Goal: Find contact information: Find contact information

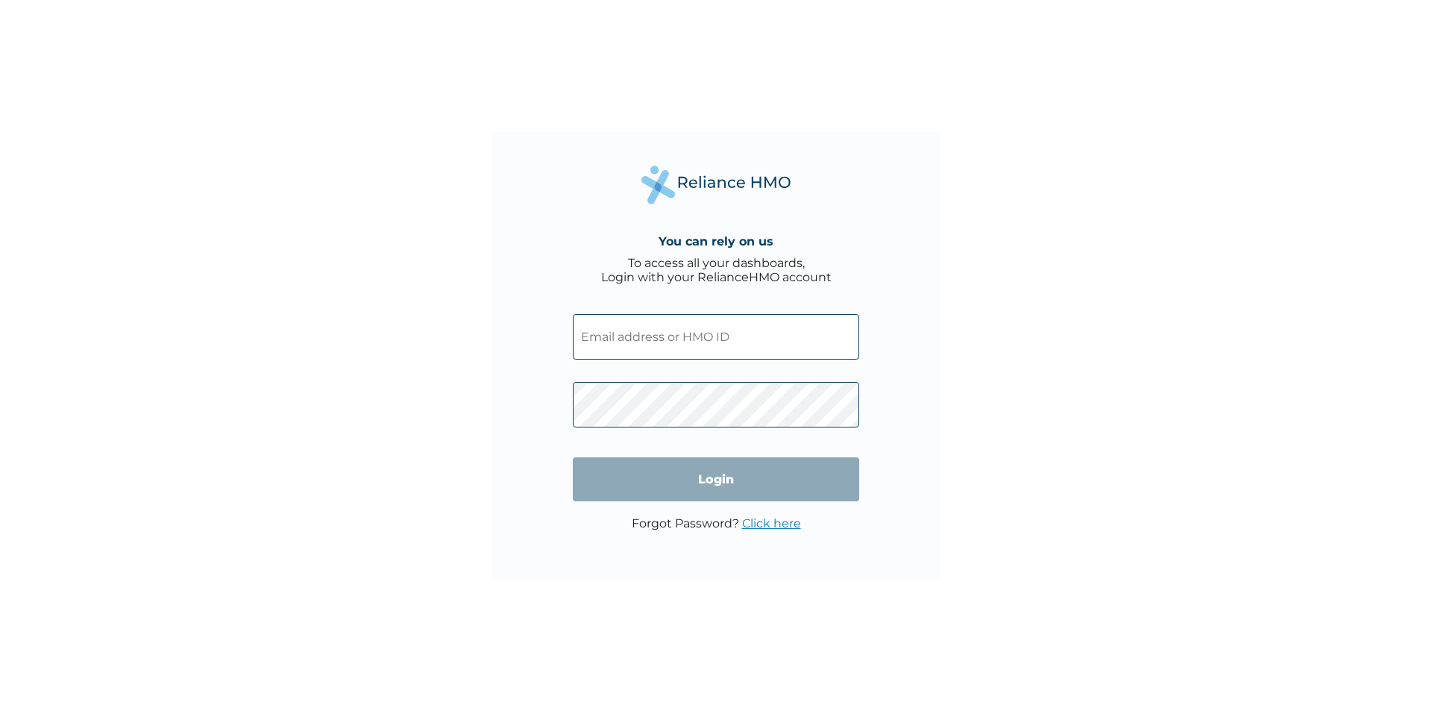
click at [752, 337] on input "text" at bounding box center [716, 336] width 286 height 45
type input "opeyemi.malik@rockfielduniquephysioandfitness.com"
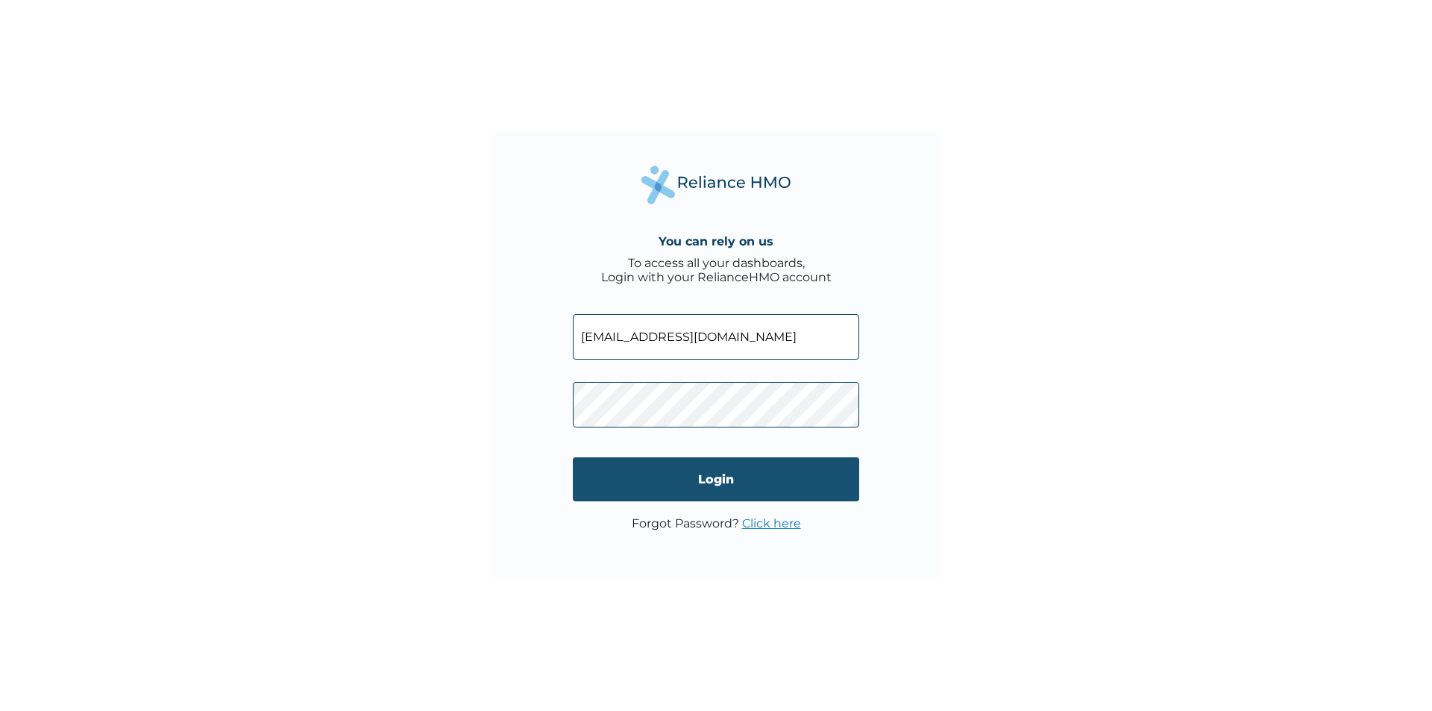
click at [728, 479] on input "Login" at bounding box center [716, 479] width 286 height 44
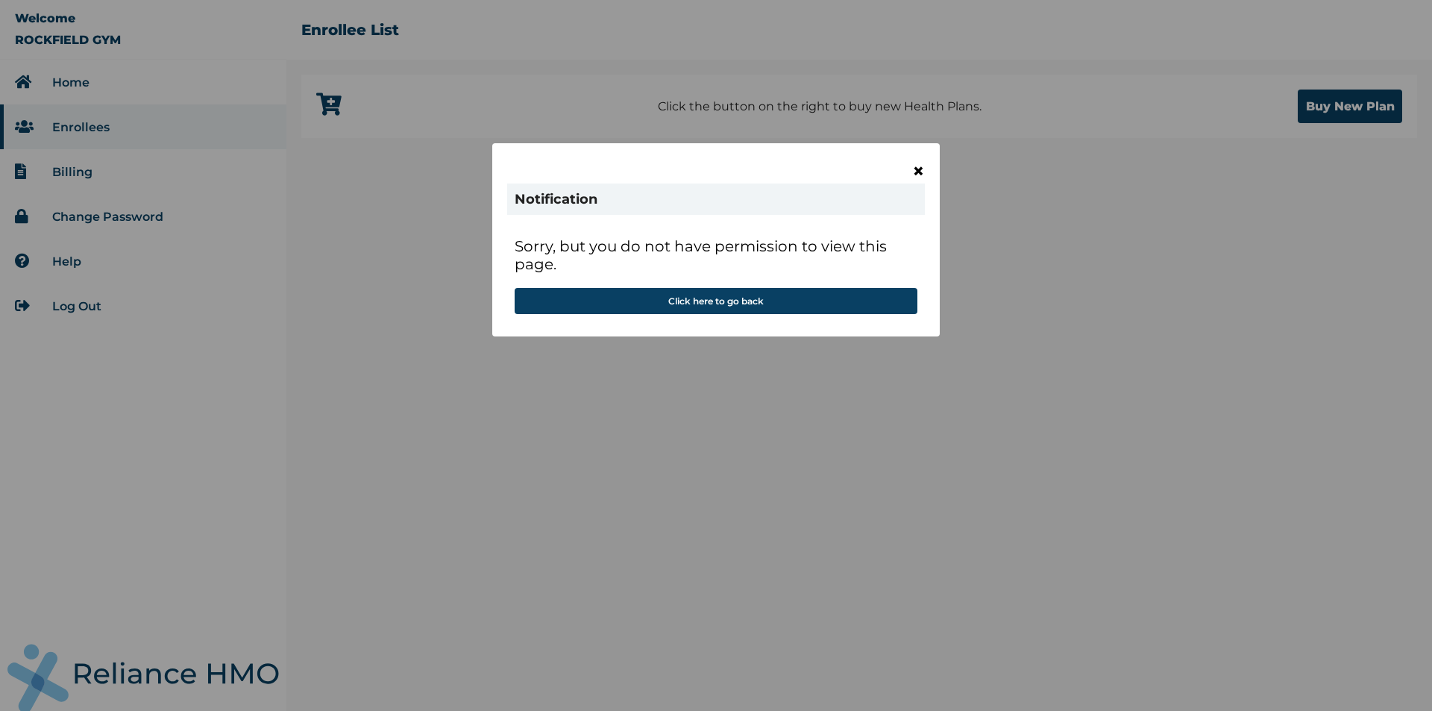
click at [917, 174] on span "×" at bounding box center [918, 170] width 13 height 25
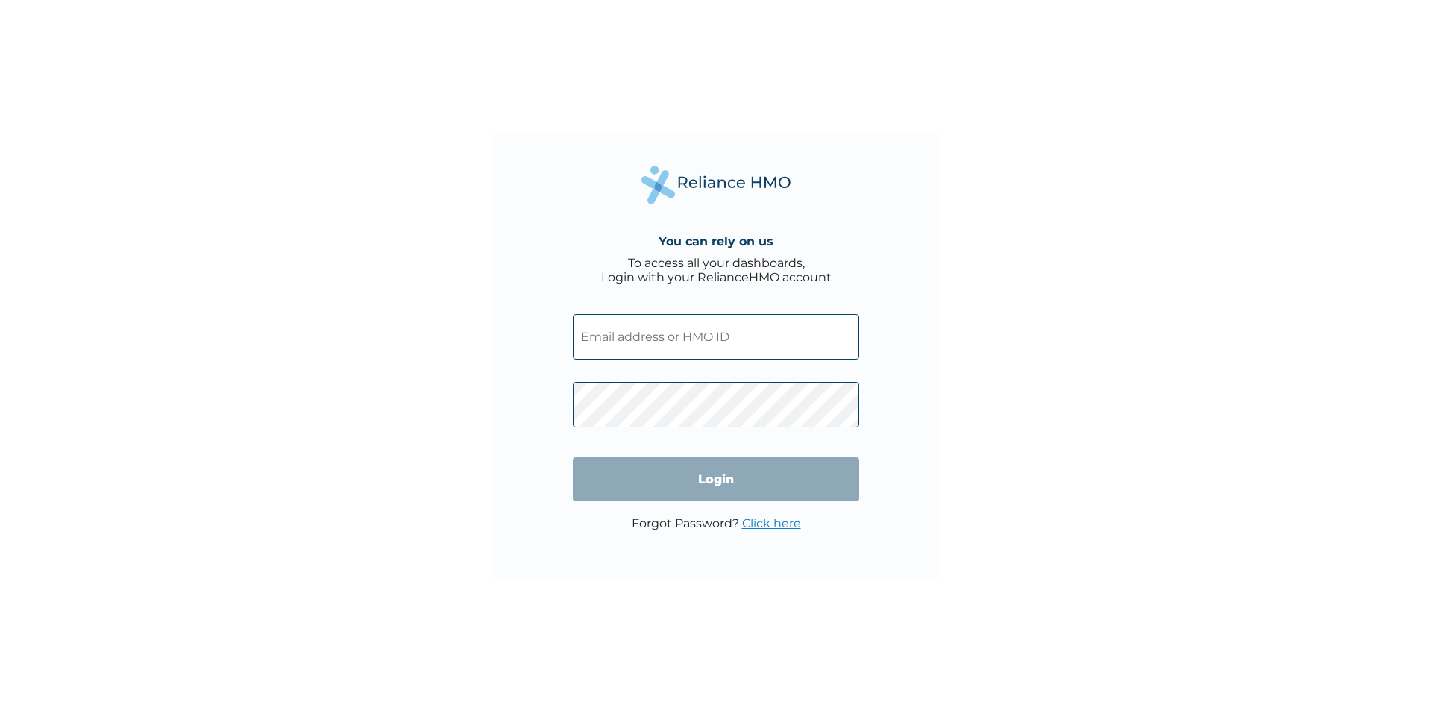
type input "[EMAIL_ADDRESS][DOMAIN_NAME]"
click at [714, 476] on input "Login" at bounding box center [716, 479] width 286 height 44
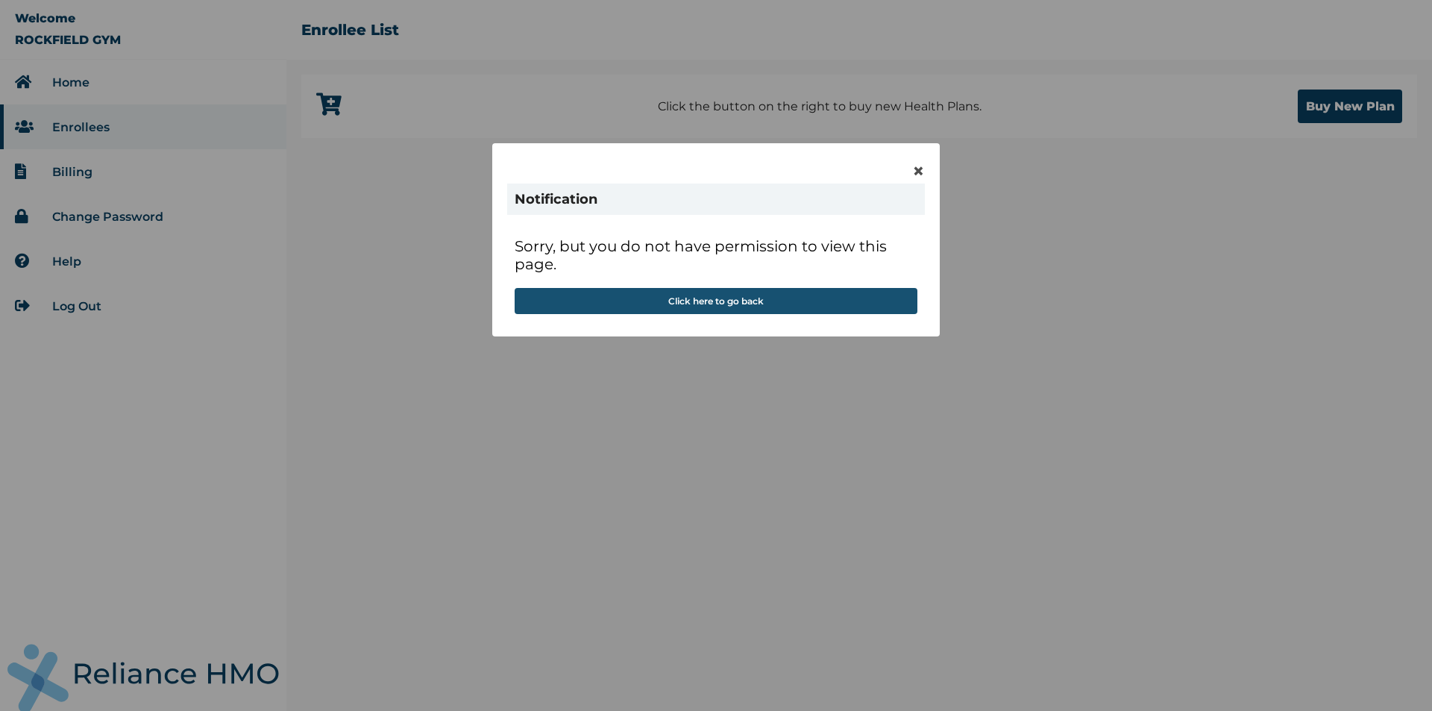
click at [814, 308] on button "Click here to go back" at bounding box center [716, 301] width 403 height 26
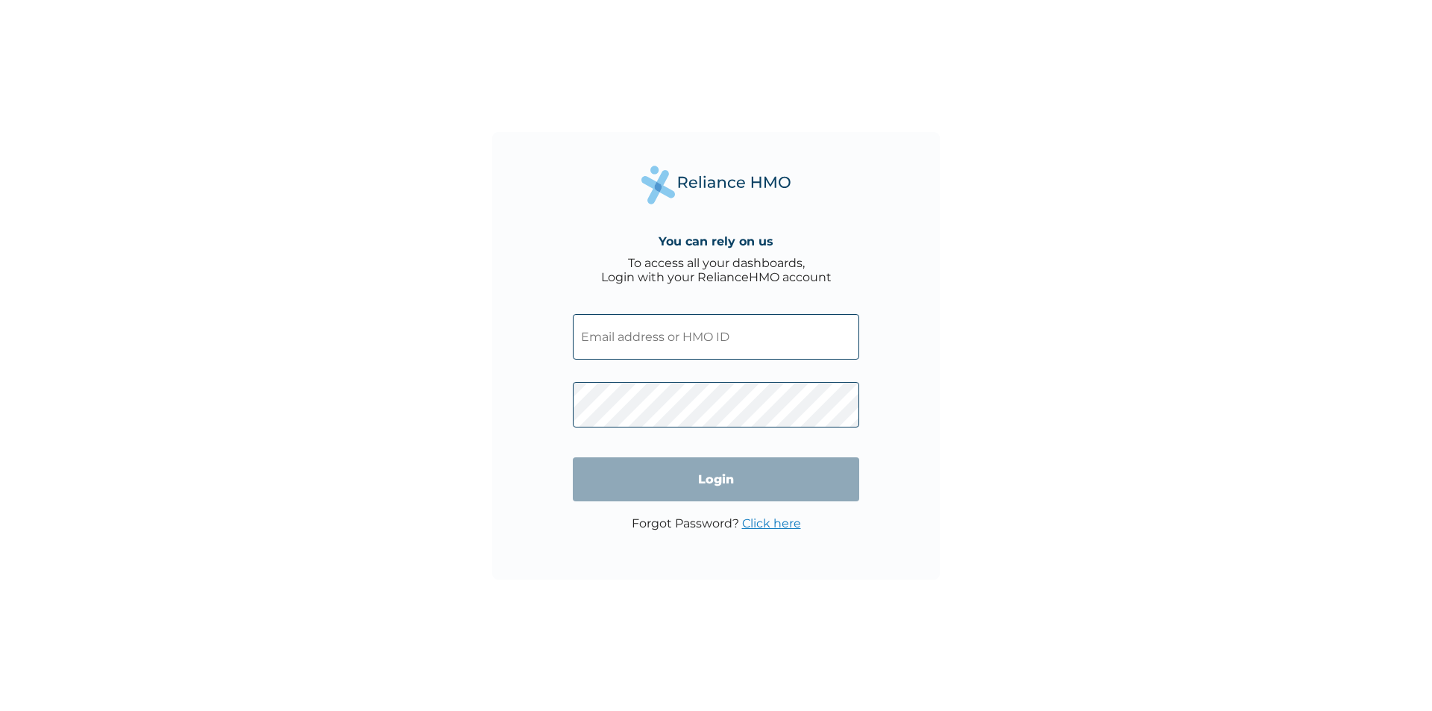
type input "[EMAIL_ADDRESS][DOMAIN_NAME]"
click at [711, 477] on input "Login" at bounding box center [716, 479] width 286 height 44
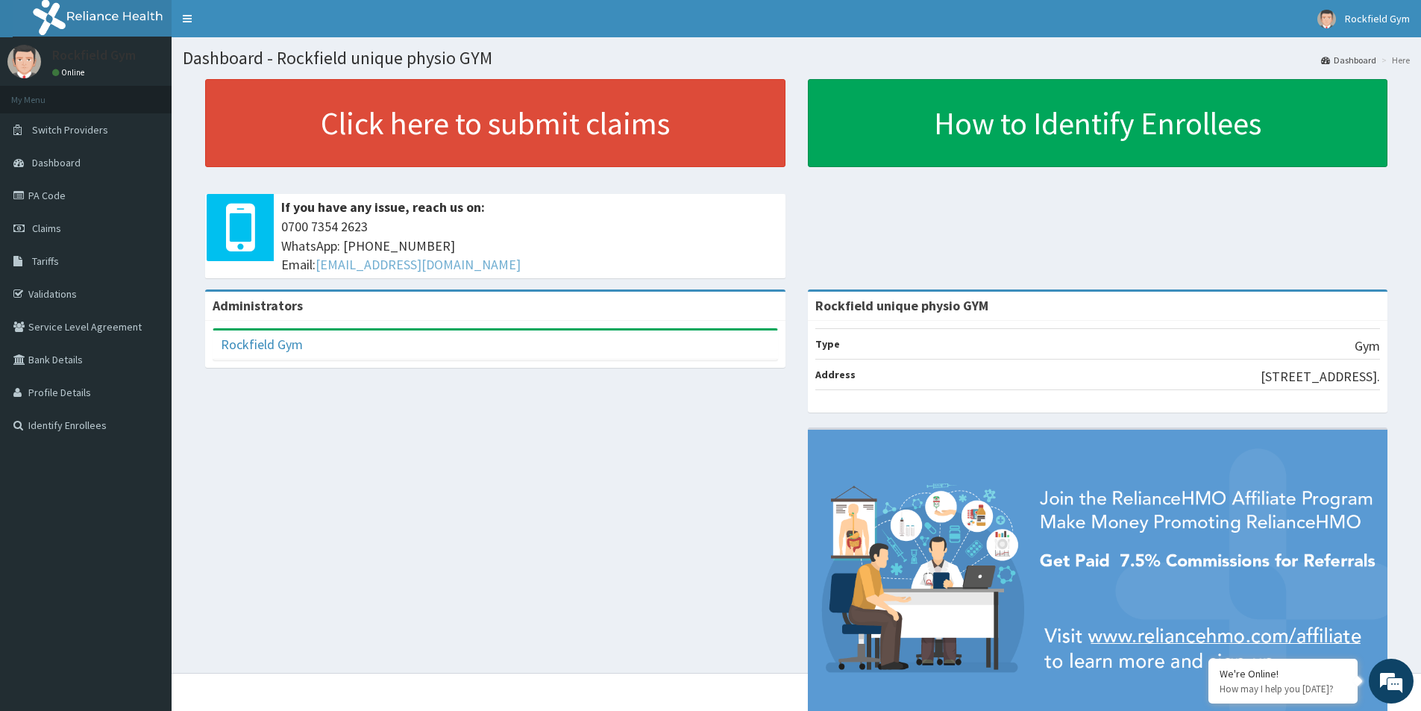
click at [415, 268] on link "[EMAIL_ADDRESS][DOMAIN_NAME]" at bounding box center [417, 264] width 205 height 17
click at [391, 268] on link "[EMAIL_ADDRESS][DOMAIN_NAME]" at bounding box center [417, 264] width 205 height 17
drag, startPoint x: 316, startPoint y: 5, endPoint x: 474, endPoint y: 477, distance: 497.8
click at [474, 477] on div "Administrators Rockfield Gym Full Name Rockfield Gym Email Address [EMAIL_ADDRE…" at bounding box center [796, 518] width 1227 height 459
click at [435, 270] on link "[EMAIL_ADDRESS][DOMAIN_NAME]" at bounding box center [417, 264] width 205 height 17
